Goal: Transaction & Acquisition: Purchase product/service

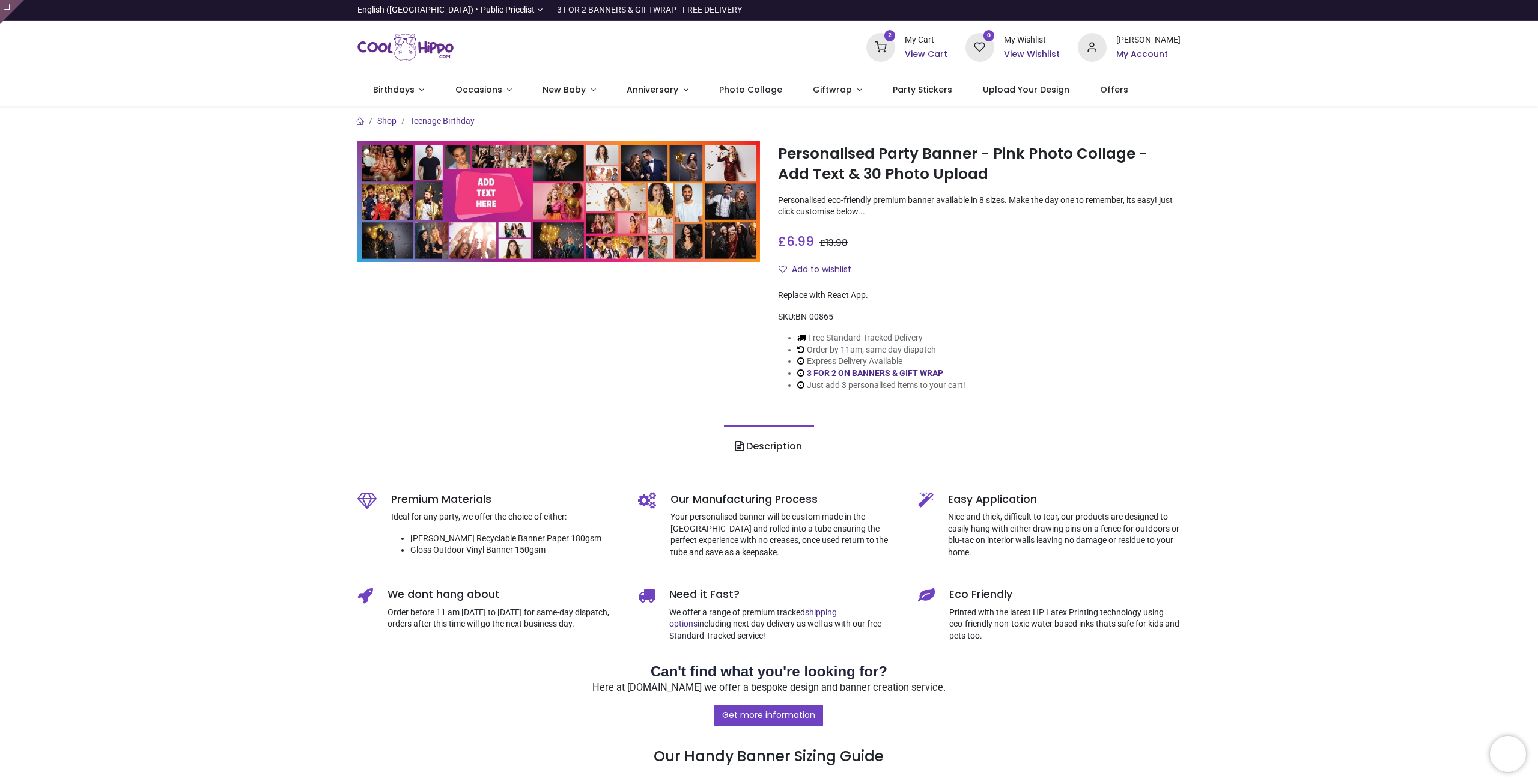
type input "**********"
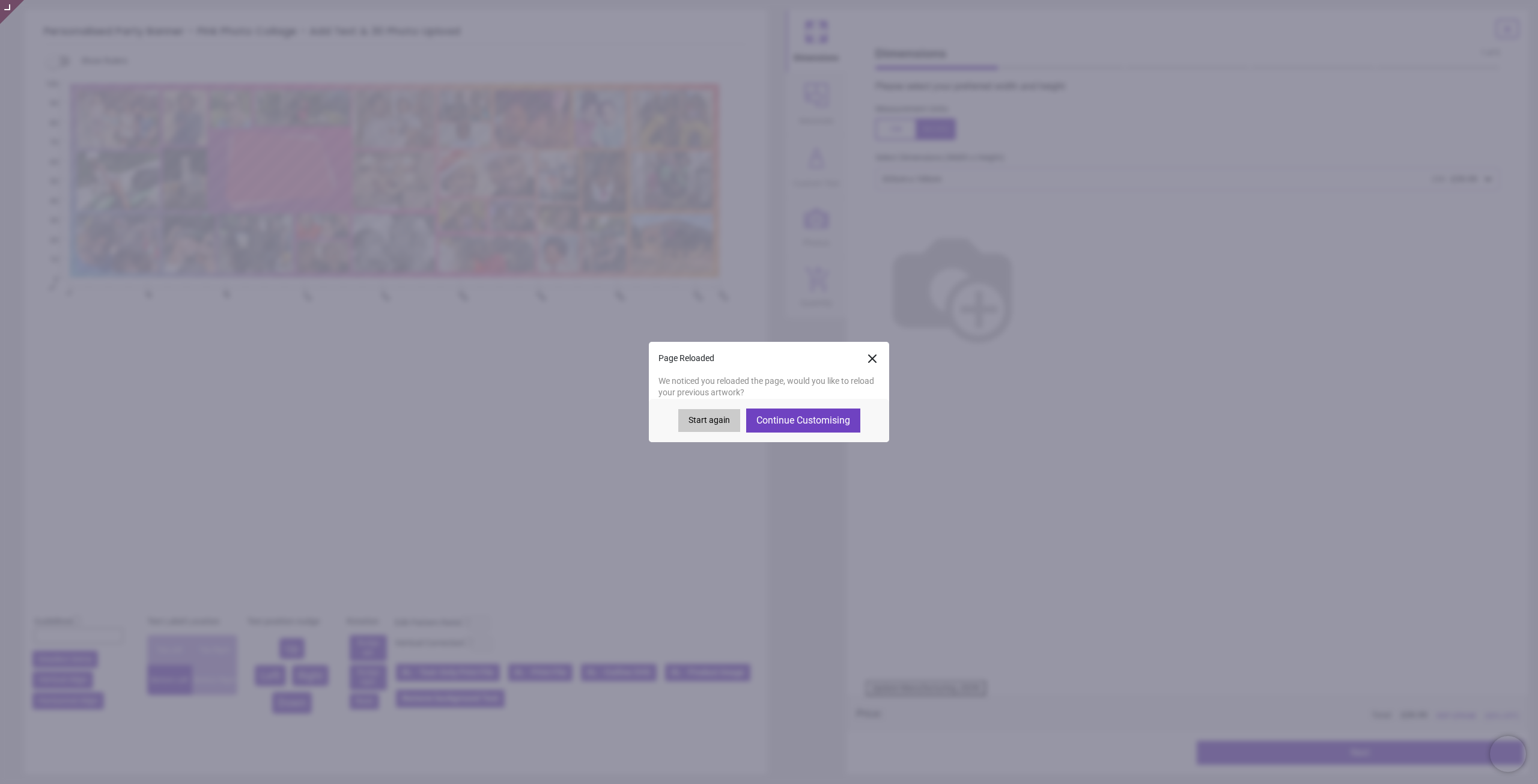
click at [715, 422] on button "Start again" at bounding box center [709, 420] width 62 height 23
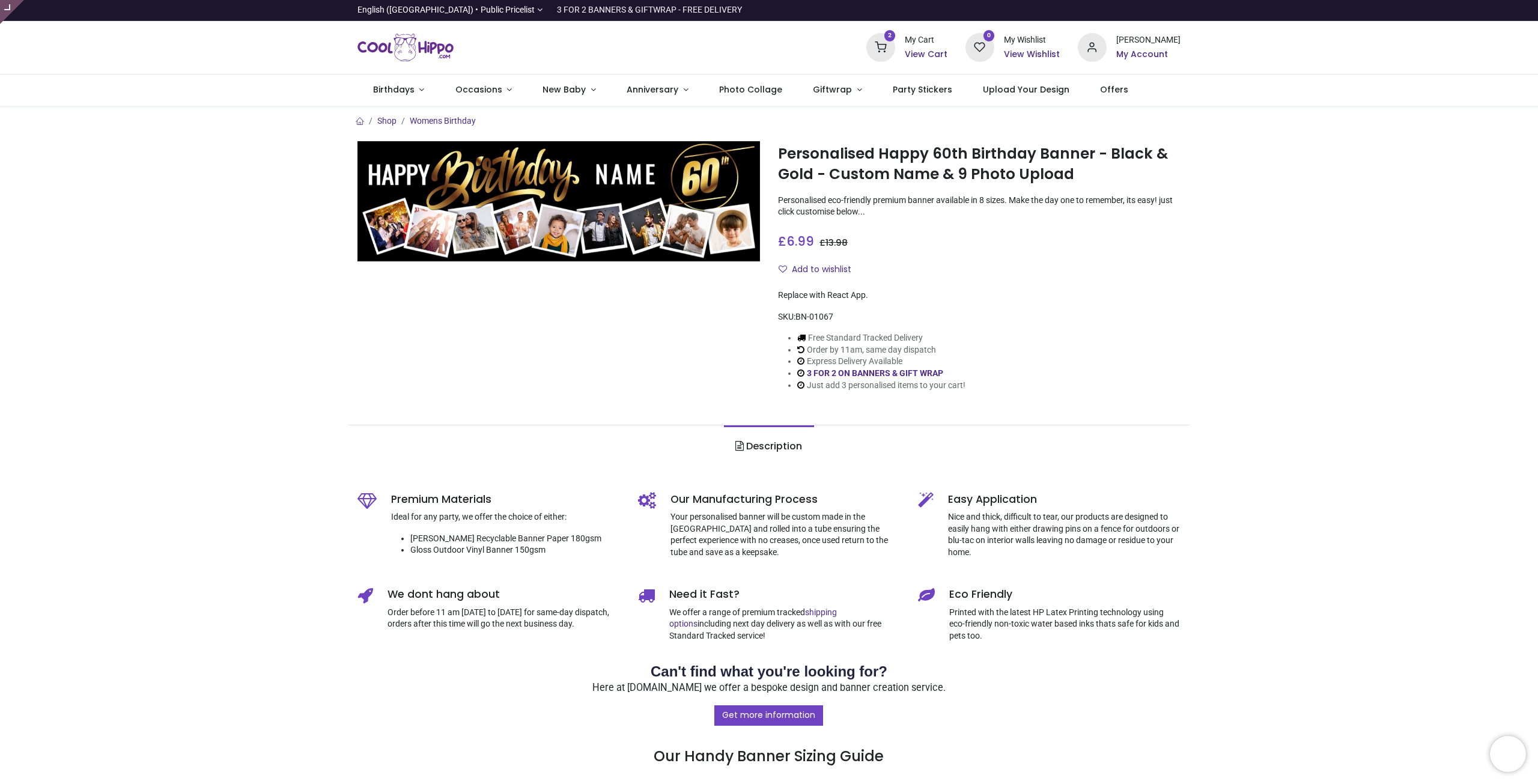
type input "**********"
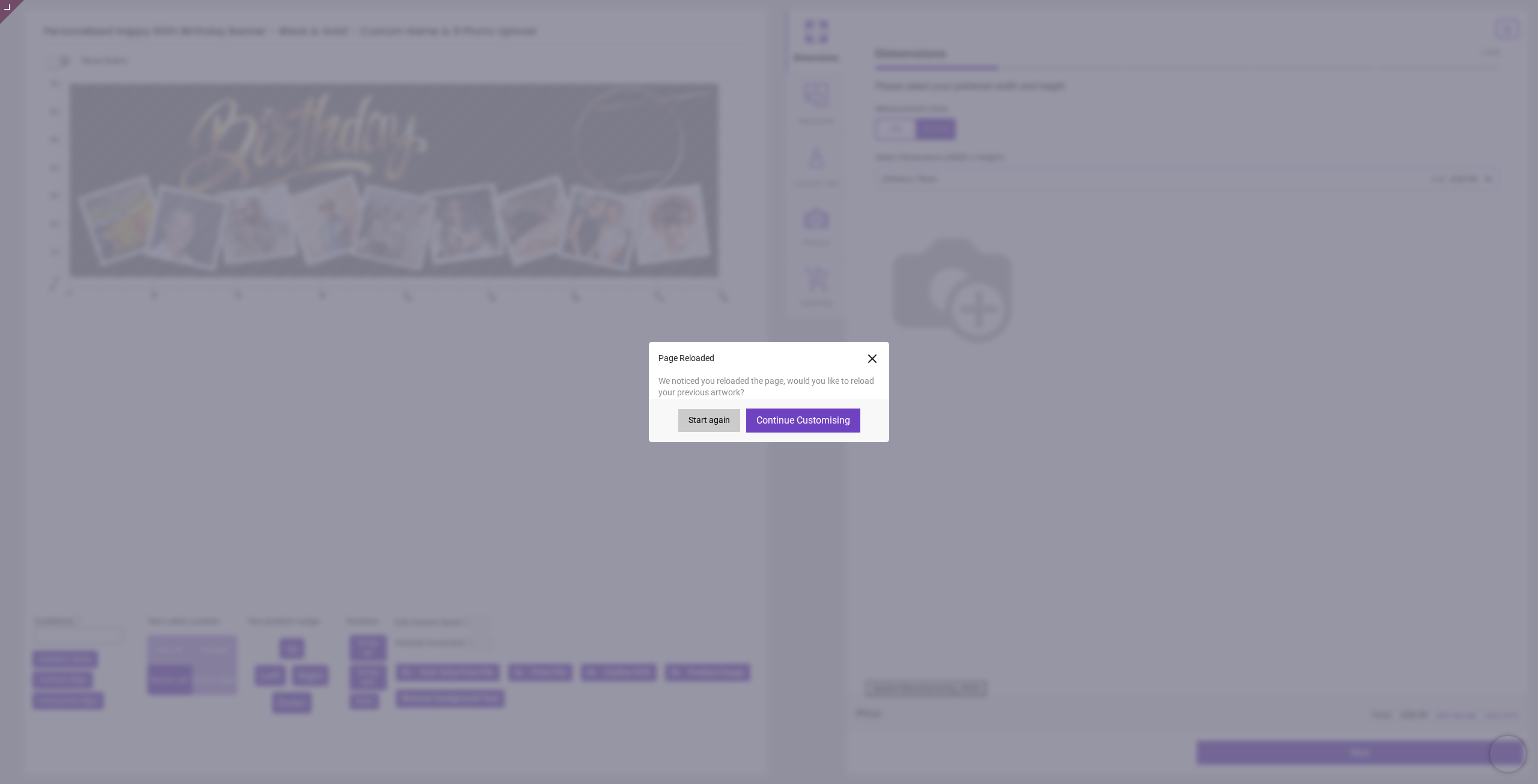
click at [708, 422] on button "Start again" at bounding box center [709, 420] width 62 height 23
